Goal: Task Accomplishment & Management: Understand process/instructions

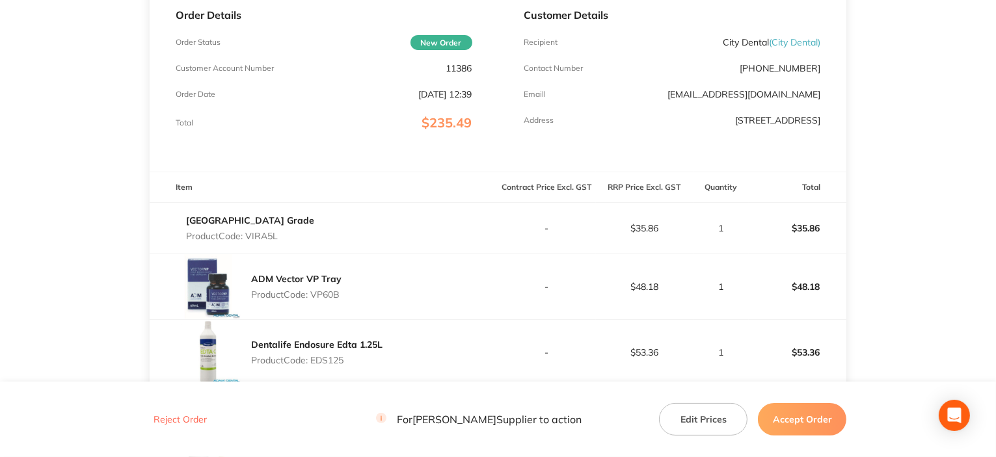
scroll to position [250, 0]
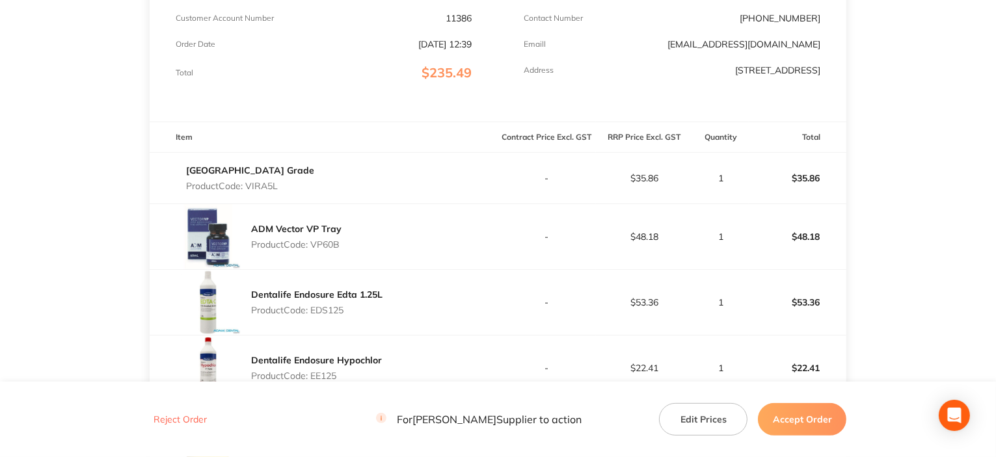
click at [263, 182] on p "Product Code: VIRA5L" at bounding box center [250, 186] width 128 height 10
copy p "VIRA5L"
click at [333, 246] on p "Product Code: VP60B" at bounding box center [296, 244] width 90 height 10
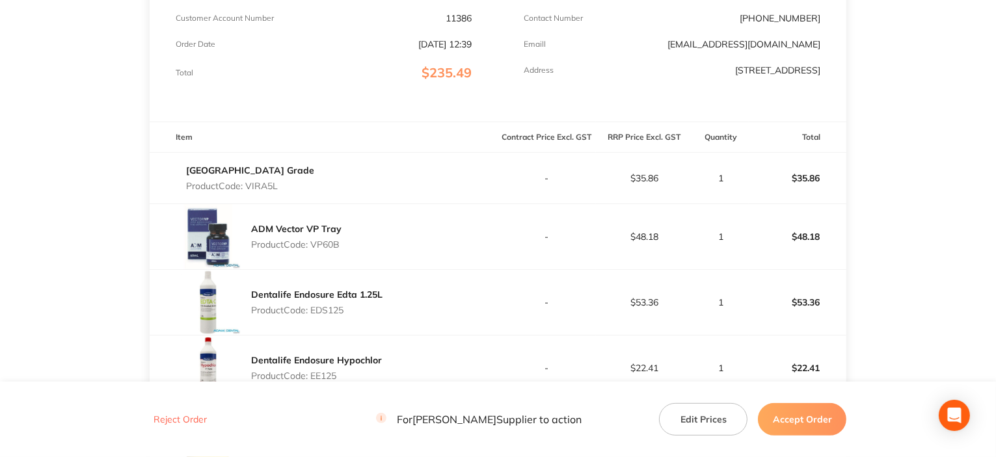
copy p "VP60B"
click at [334, 307] on p "Product Code: EDS125" at bounding box center [316, 310] width 131 height 10
copy p "EDS125"
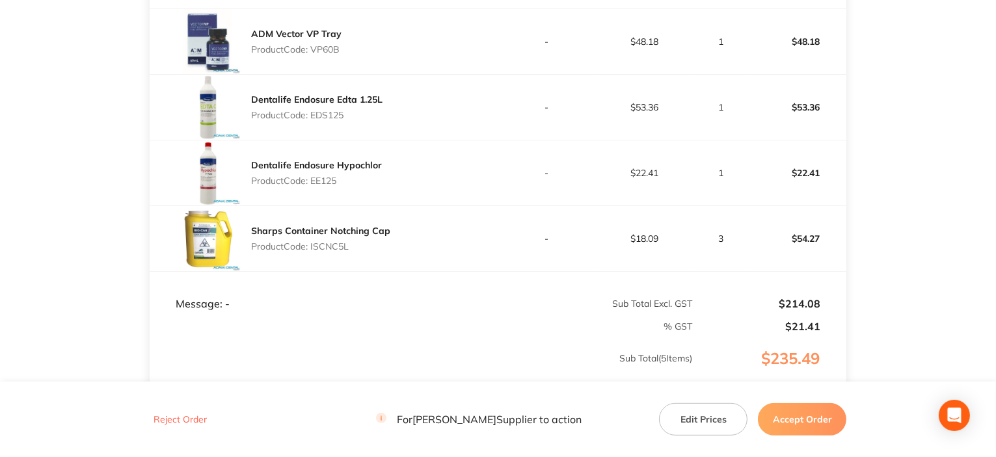
scroll to position [445, 0]
click at [319, 183] on p "Product Code: EE125" at bounding box center [316, 181] width 131 height 10
copy p "EE125"
click at [317, 245] on p "Product Code: ISCNC5L" at bounding box center [320, 246] width 139 height 10
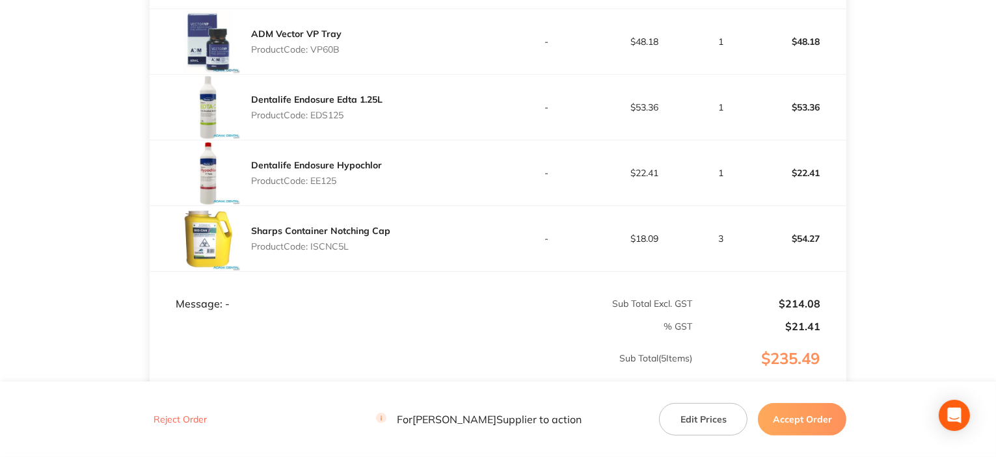
click at [317, 245] on p "Product Code: ISCNC5L" at bounding box center [320, 246] width 139 height 10
copy p "ISCNC5L"
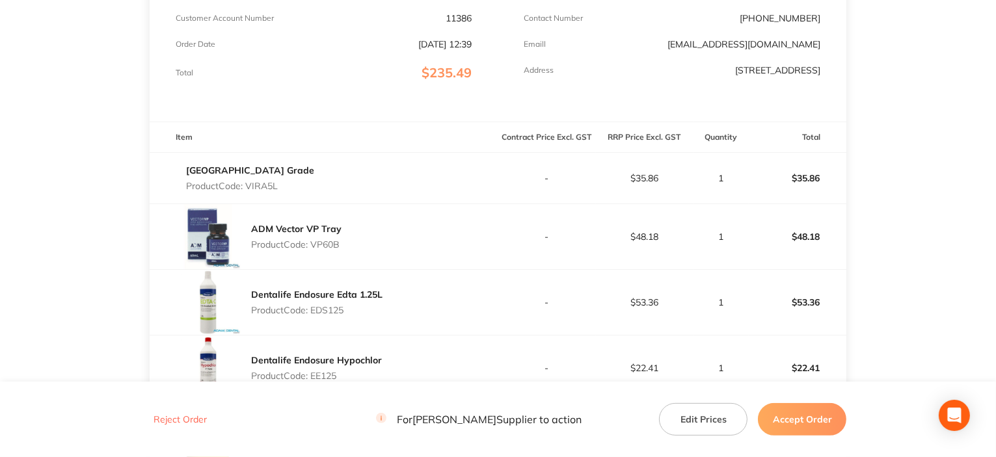
scroll to position [185, 0]
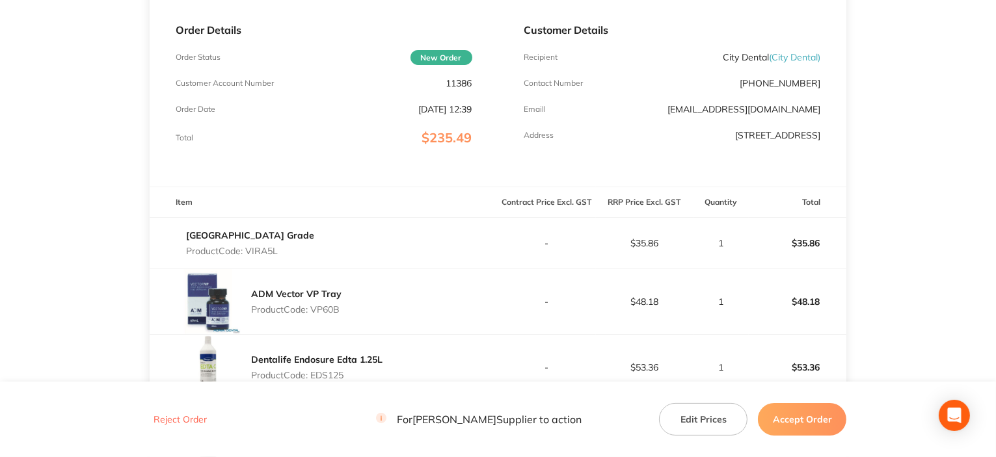
click at [7, 31] on main "[PERSON_NAME] Order ID: Restocq- 93720 Download as PDF Order Details Order Stat…" at bounding box center [498, 323] width 996 height 901
click at [265, 252] on p "Product Code: VIRA5L" at bounding box center [250, 251] width 128 height 10
copy p "VIRA5L"
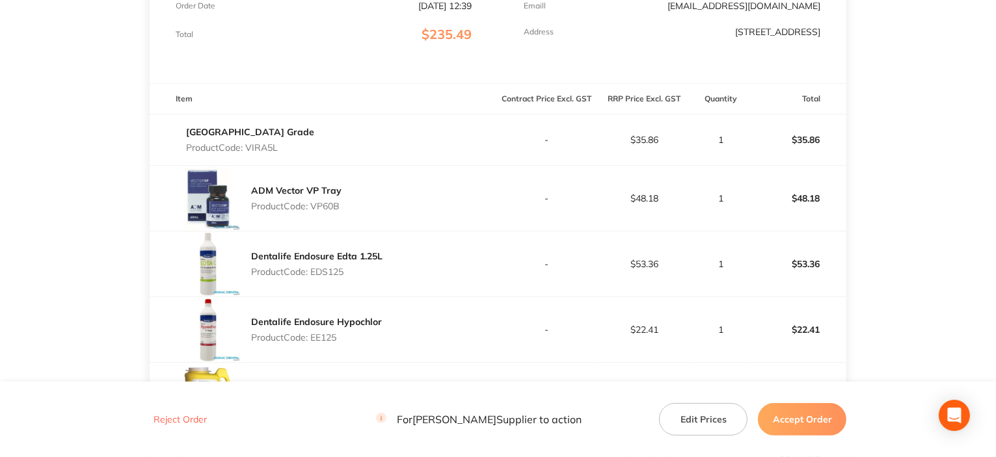
scroll to position [380, 0]
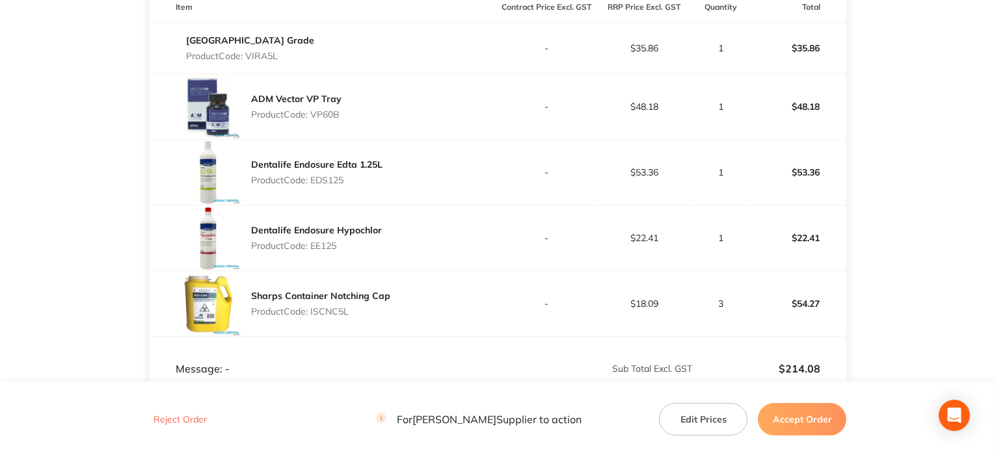
click at [327, 116] on p "Product Code: VP60B" at bounding box center [296, 114] width 90 height 10
copy p "VP60B"
click at [319, 178] on p "Product Code: EDS125" at bounding box center [316, 180] width 131 height 10
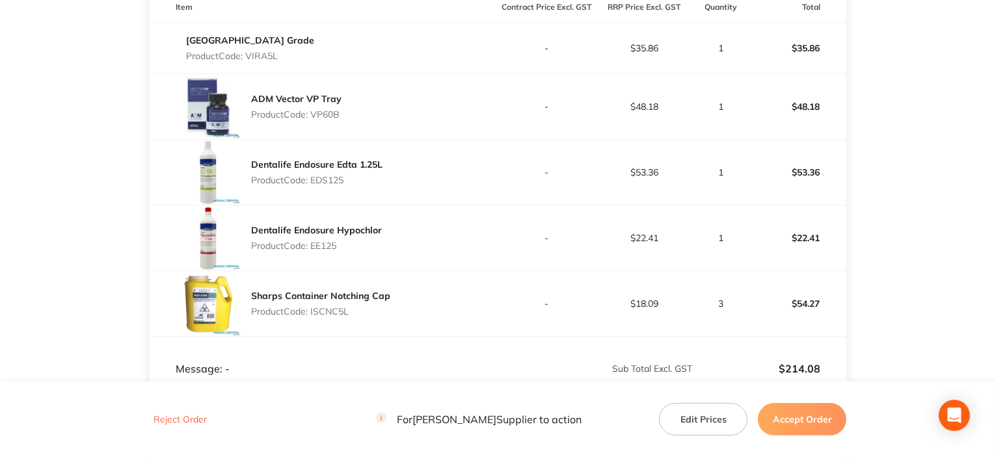
copy p "EDS125"
click at [324, 313] on p "Product Code: ISCNC5L" at bounding box center [320, 311] width 139 height 10
copy p "ISCNC5L"
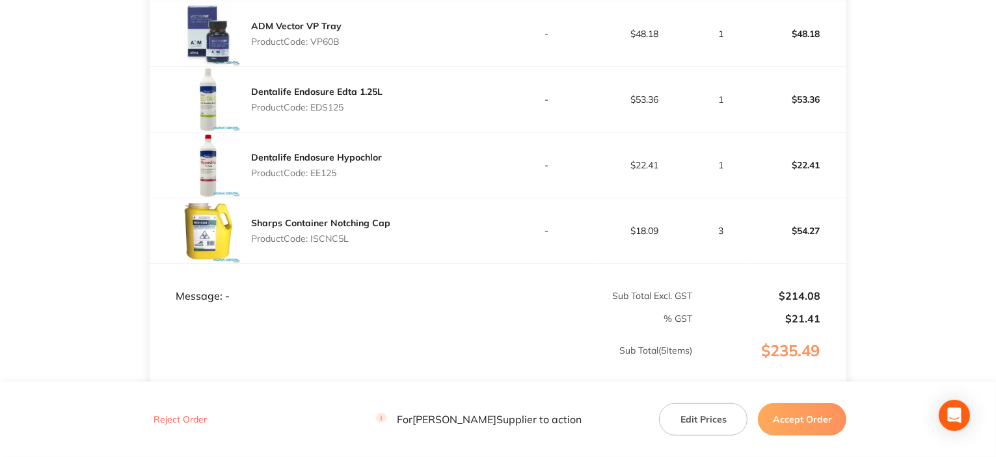
scroll to position [575, 0]
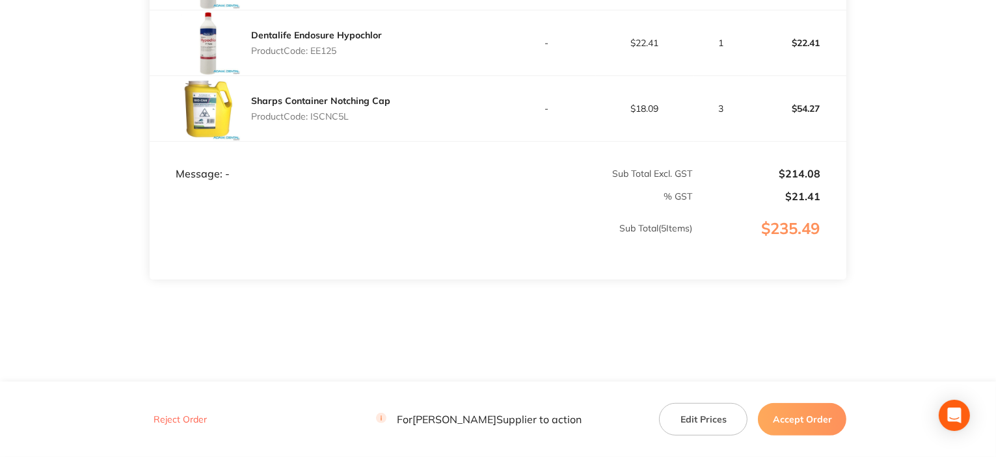
click at [803, 429] on button "Accept Order" at bounding box center [802, 419] width 88 height 33
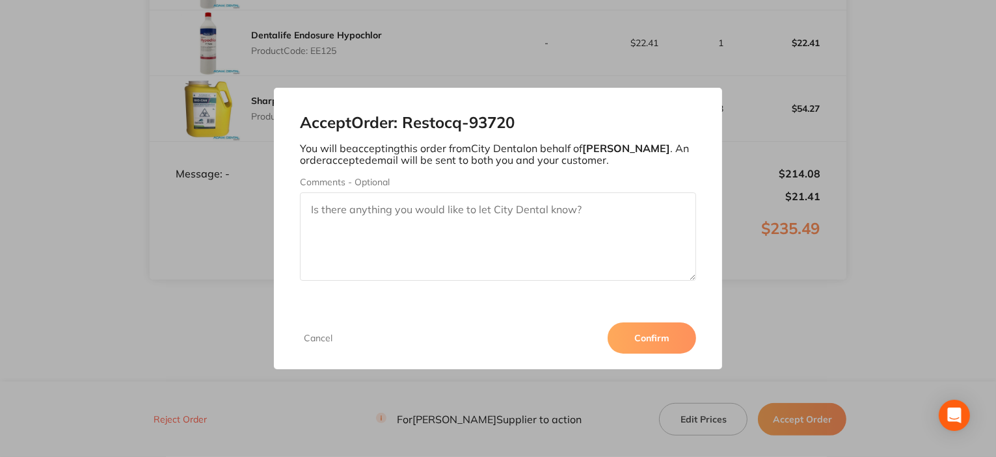
click at [667, 344] on button "Confirm" at bounding box center [651, 338] width 88 height 31
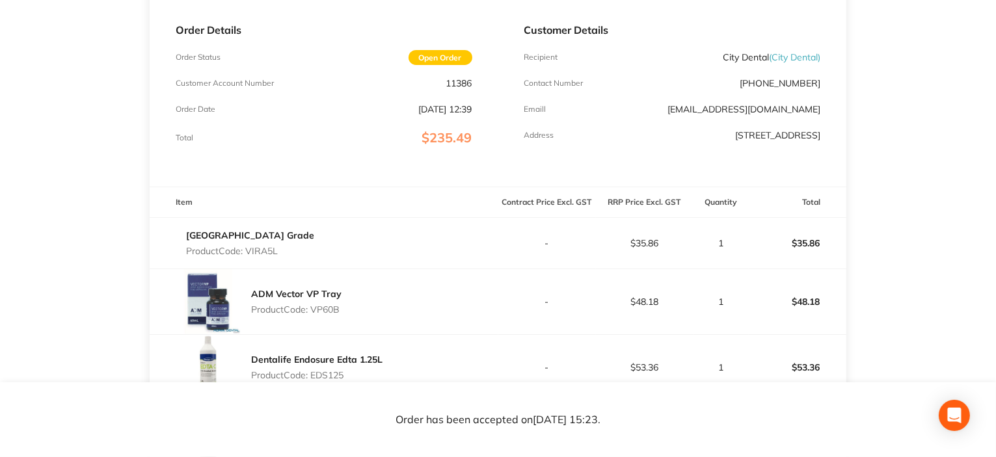
scroll to position [0, 0]
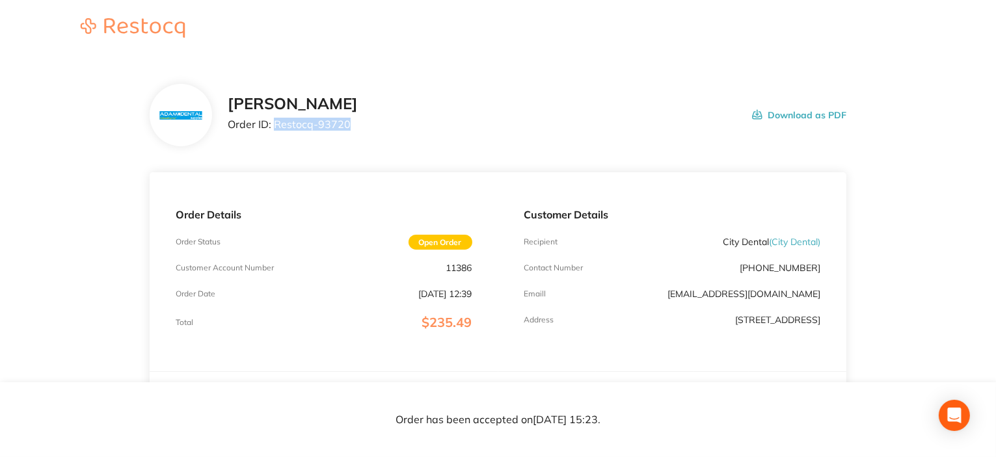
drag, startPoint x: 272, startPoint y: 126, endPoint x: 386, endPoint y: 132, distance: 114.0
click at [386, 132] on div "[PERSON_NAME] Order ID: Restocq- 93720 Download as PDF" at bounding box center [537, 115] width 619 height 40
copy p "Restocq- 93720"
